Goal: Information Seeking & Learning: Learn about a topic

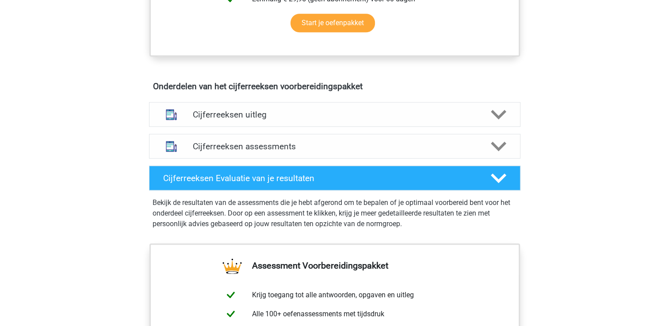
scroll to position [460, 0]
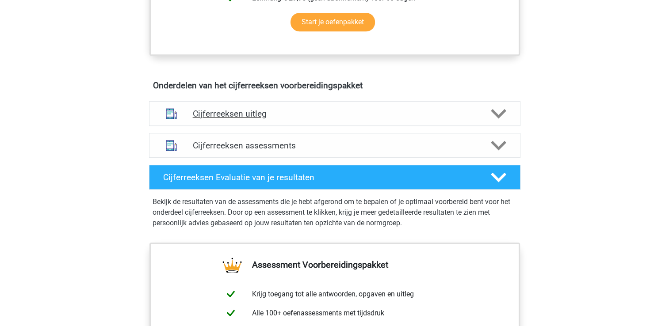
click at [256, 126] on div "Cijferreeksen uitleg" at bounding box center [334, 113] width 371 height 25
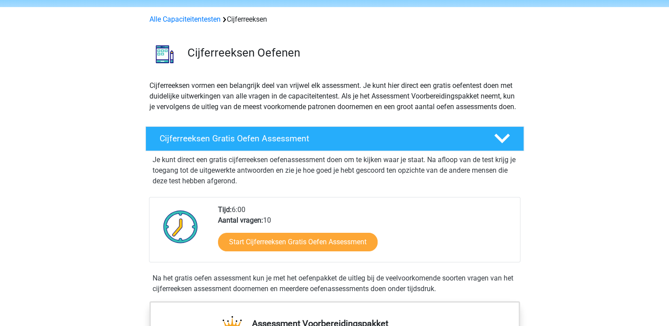
scroll to position [31, 0]
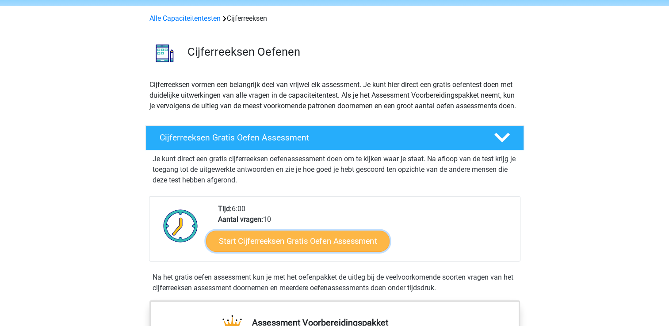
click at [329, 249] on link "Start Cijferreeksen Gratis Oefen Assessment" at bounding box center [297, 240] width 183 height 21
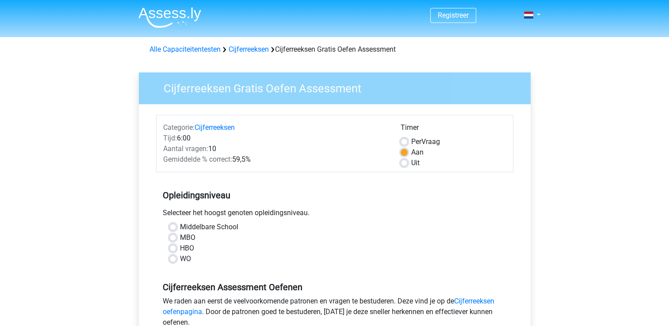
click at [183, 234] on label "MBO" at bounding box center [187, 237] width 15 height 11
click at [176, 234] on input "MBO" at bounding box center [172, 236] width 7 height 9
radio input "true"
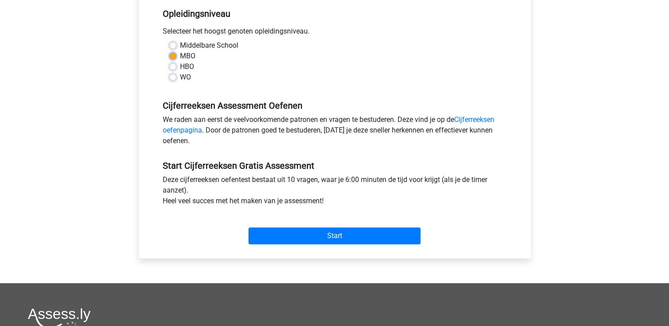
scroll to position [196, 0]
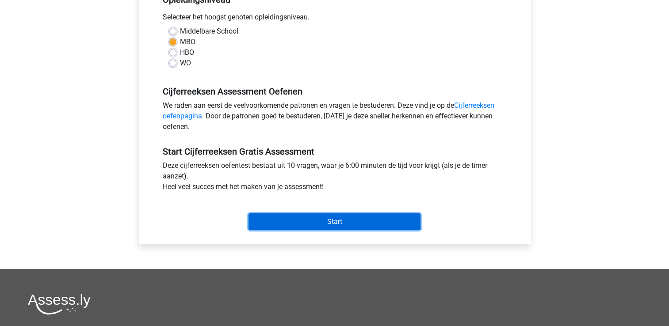
click at [276, 214] on input "Start" at bounding box center [334, 221] width 172 height 17
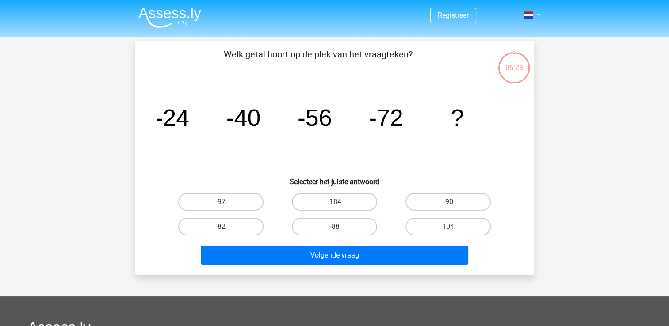
click at [348, 228] on label "-88" at bounding box center [334, 227] width 85 height 18
click at [340, 228] on input "-88" at bounding box center [337, 230] width 6 height 6
radio input "true"
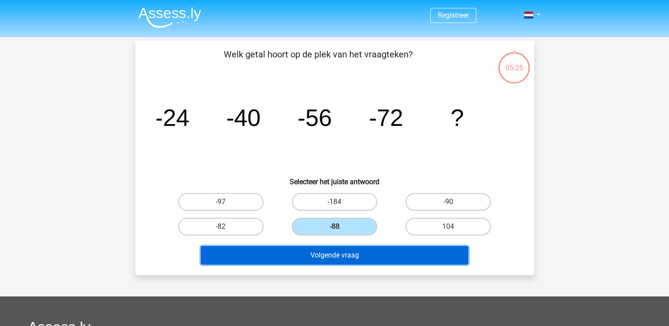
click at [373, 258] on button "Volgende vraag" at bounding box center [334, 255] width 267 height 19
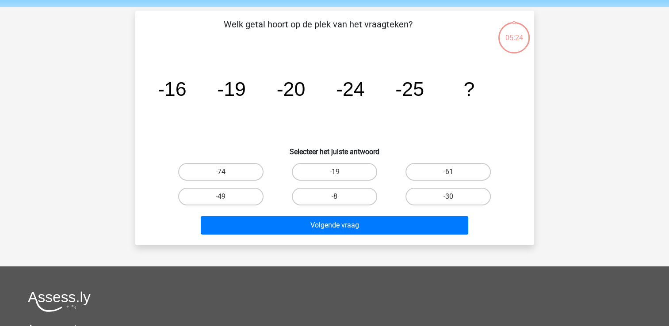
scroll to position [41, 0]
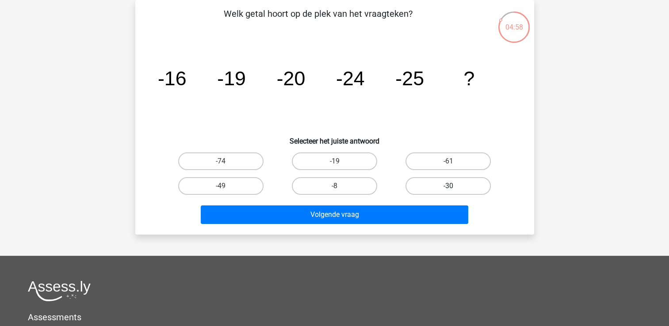
click at [477, 188] on label "-30" at bounding box center [447, 186] width 85 height 18
click at [454, 188] on input "-30" at bounding box center [451, 189] width 6 height 6
radio input "true"
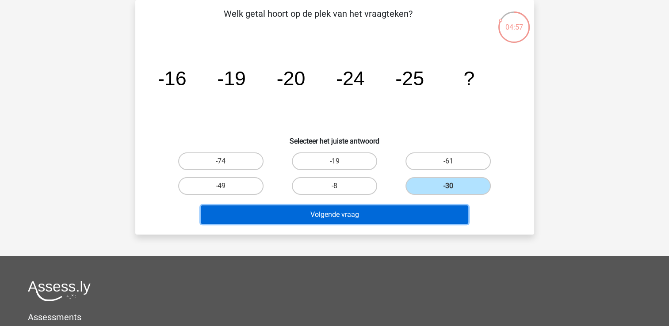
click at [446, 210] on button "Volgende vraag" at bounding box center [334, 214] width 267 height 19
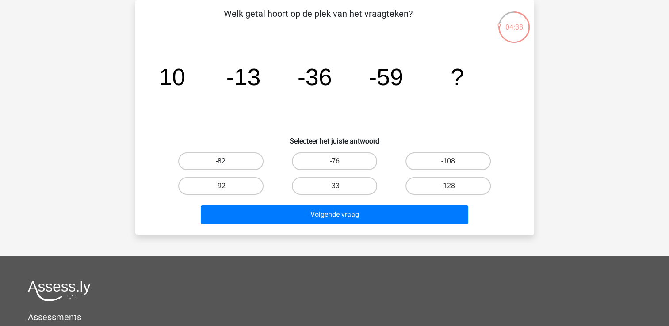
click at [230, 164] on label "-82" at bounding box center [220, 161] width 85 height 18
click at [226, 164] on input "-82" at bounding box center [224, 164] width 6 height 6
radio input "true"
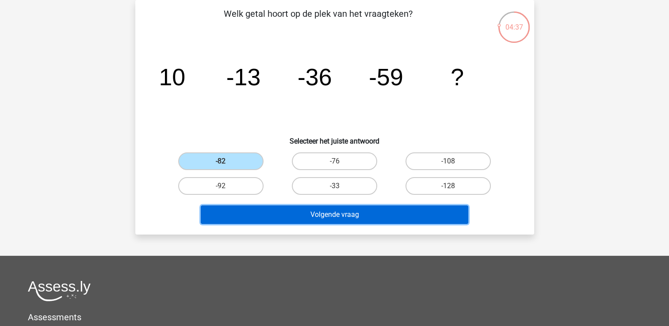
click at [251, 206] on button "Volgende vraag" at bounding box center [334, 214] width 267 height 19
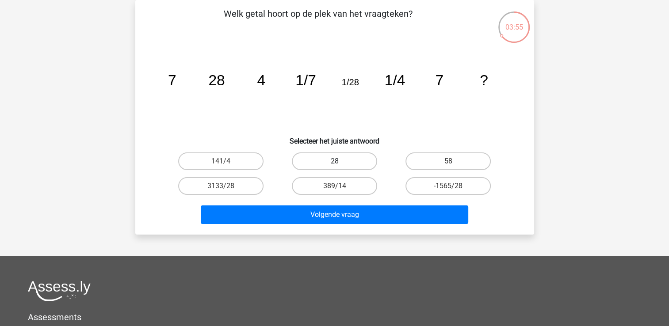
click at [361, 158] on label "28" at bounding box center [334, 161] width 85 height 18
click at [340, 161] on input "28" at bounding box center [337, 164] width 6 height 6
radio input "true"
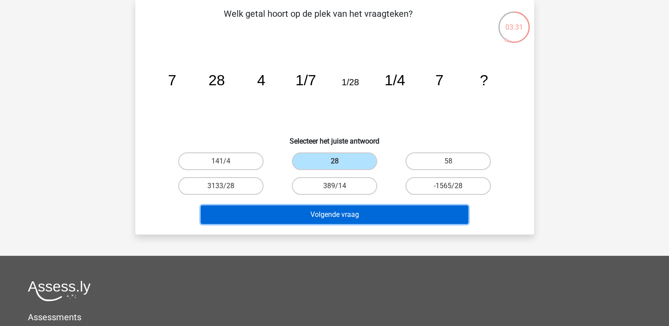
click at [434, 214] on button "Volgende vraag" at bounding box center [334, 214] width 267 height 19
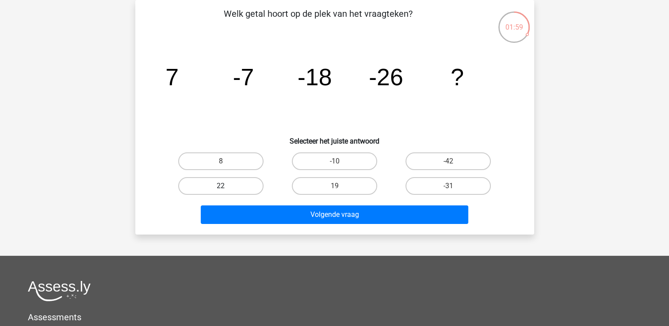
click at [246, 186] on label "22" at bounding box center [220, 186] width 85 height 18
click at [226, 186] on input "22" at bounding box center [224, 189] width 6 height 6
radio input "true"
click at [440, 155] on label "-42" at bounding box center [447, 161] width 85 height 18
click at [448, 161] on input "-42" at bounding box center [451, 164] width 6 height 6
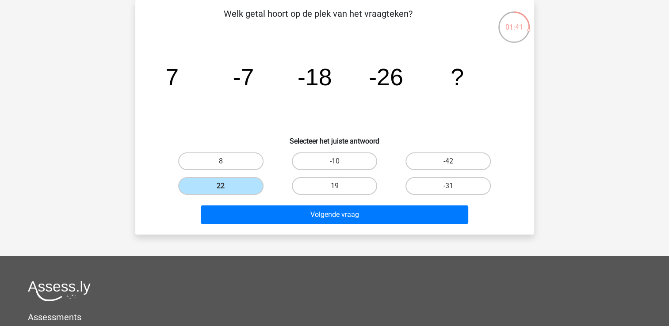
radio input "true"
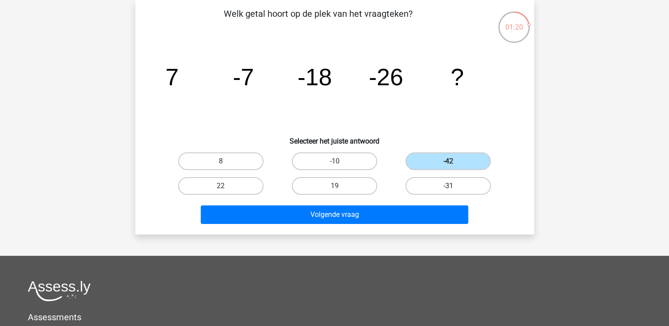
click at [442, 188] on label "-31" at bounding box center [447, 186] width 85 height 18
click at [448, 188] on input "-31" at bounding box center [451, 189] width 6 height 6
radio input "true"
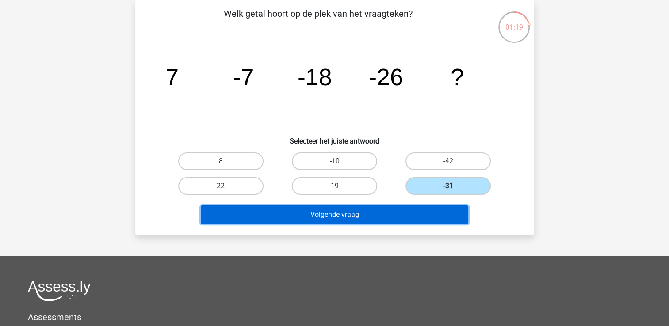
click at [442, 209] on button "Volgende vraag" at bounding box center [334, 214] width 267 height 19
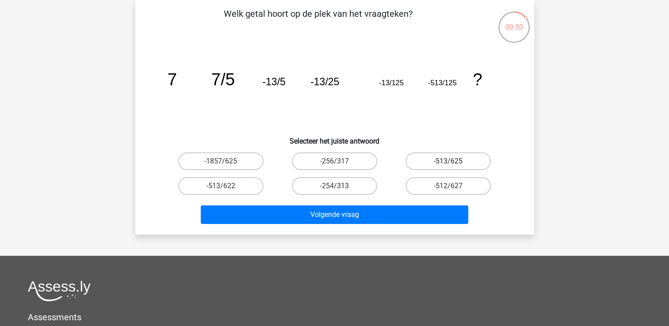
click at [446, 162] on label "-513/625" at bounding box center [447, 161] width 85 height 18
click at [448, 162] on input "-513/625" at bounding box center [451, 164] width 6 height 6
radio input "true"
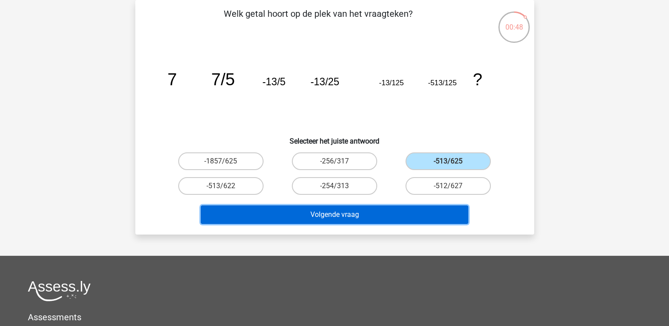
click at [450, 220] on button "Volgende vraag" at bounding box center [334, 214] width 267 height 19
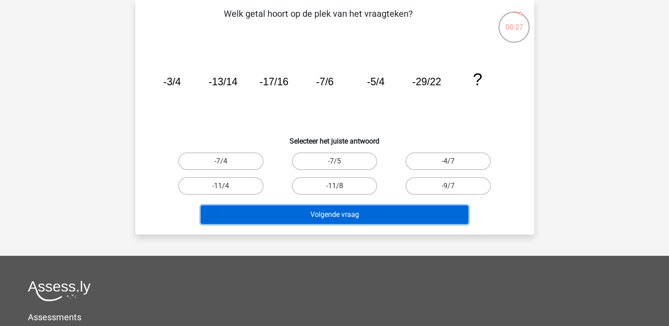
click at [350, 214] on button "Volgende vraag" at bounding box center [334, 214] width 267 height 19
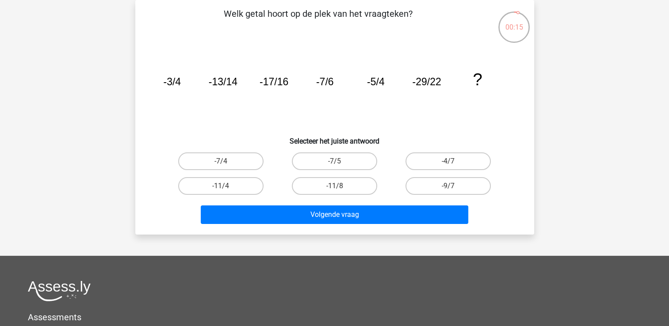
click at [282, 146] on div "Welk getal hoort op de plek van het vraagteken? image/svg+xml -3/4 -13/14 -17/1…" at bounding box center [335, 117] width 392 height 221
click at [423, 185] on label "-9/7" at bounding box center [447, 186] width 85 height 18
click at [448, 186] on input "-9/7" at bounding box center [451, 189] width 6 height 6
radio input "true"
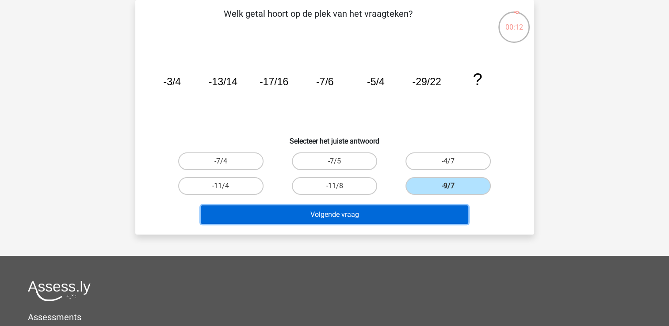
click at [419, 206] on button "Volgende vraag" at bounding box center [334, 214] width 267 height 19
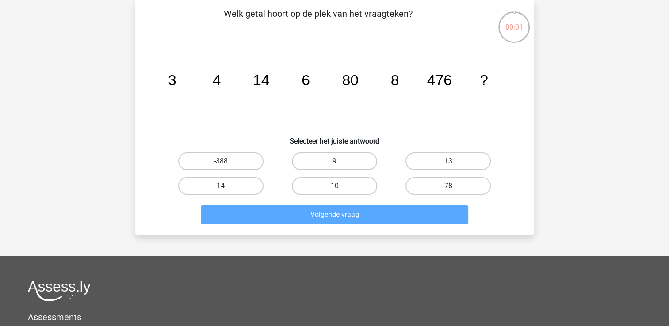
click at [415, 186] on label "78" at bounding box center [447, 186] width 85 height 18
click at [448, 186] on input "78" at bounding box center [451, 189] width 6 height 6
radio input "true"
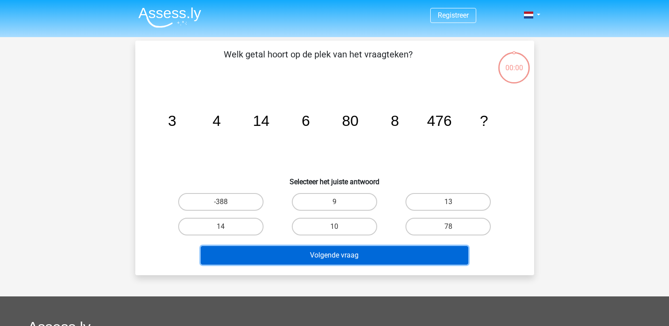
scroll to position [41, 0]
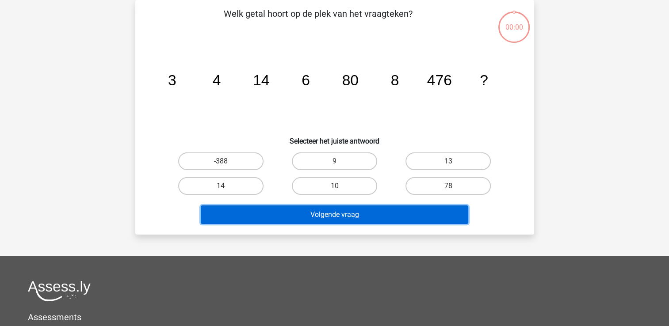
click at [417, 207] on button "Volgende vraag" at bounding box center [334, 214] width 267 height 19
